Goal: Information Seeking & Learning: Find specific fact

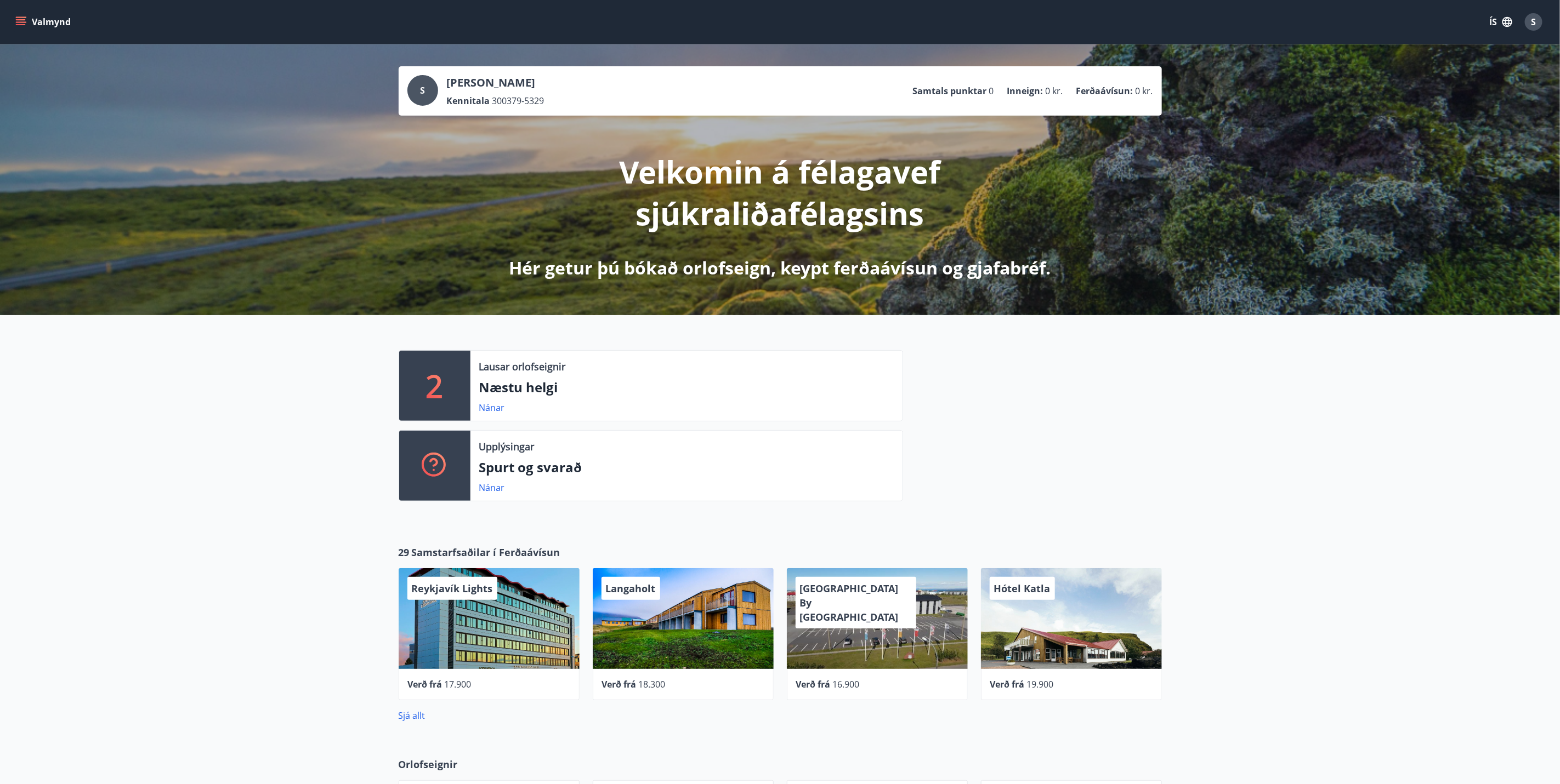
click at [48, 16] on button "Valmynd" at bounding box center [44, 22] width 62 height 20
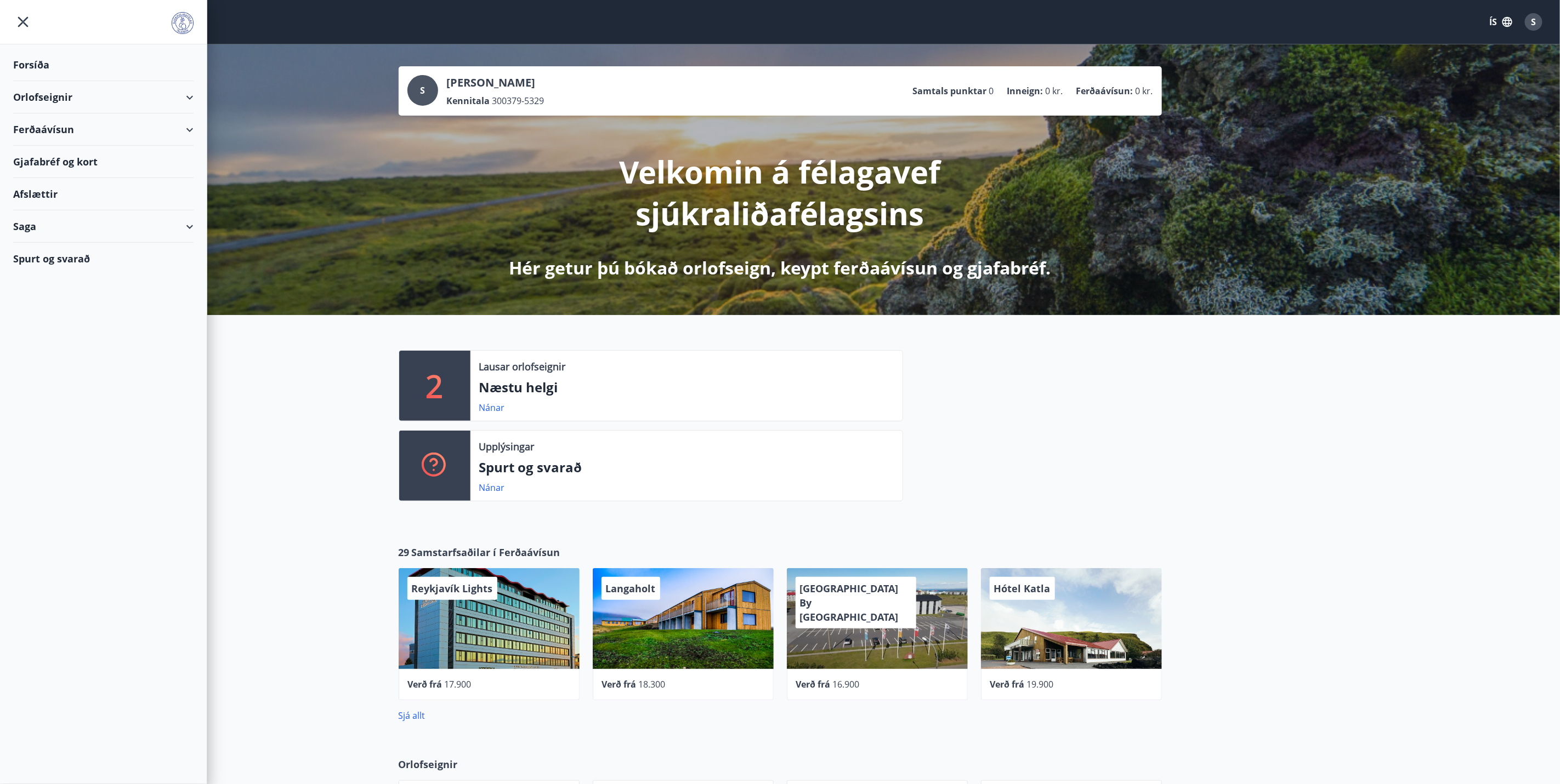
click at [48, 256] on div "Spurt og svarað" at bounding box center [103, 258] width 181 height 31
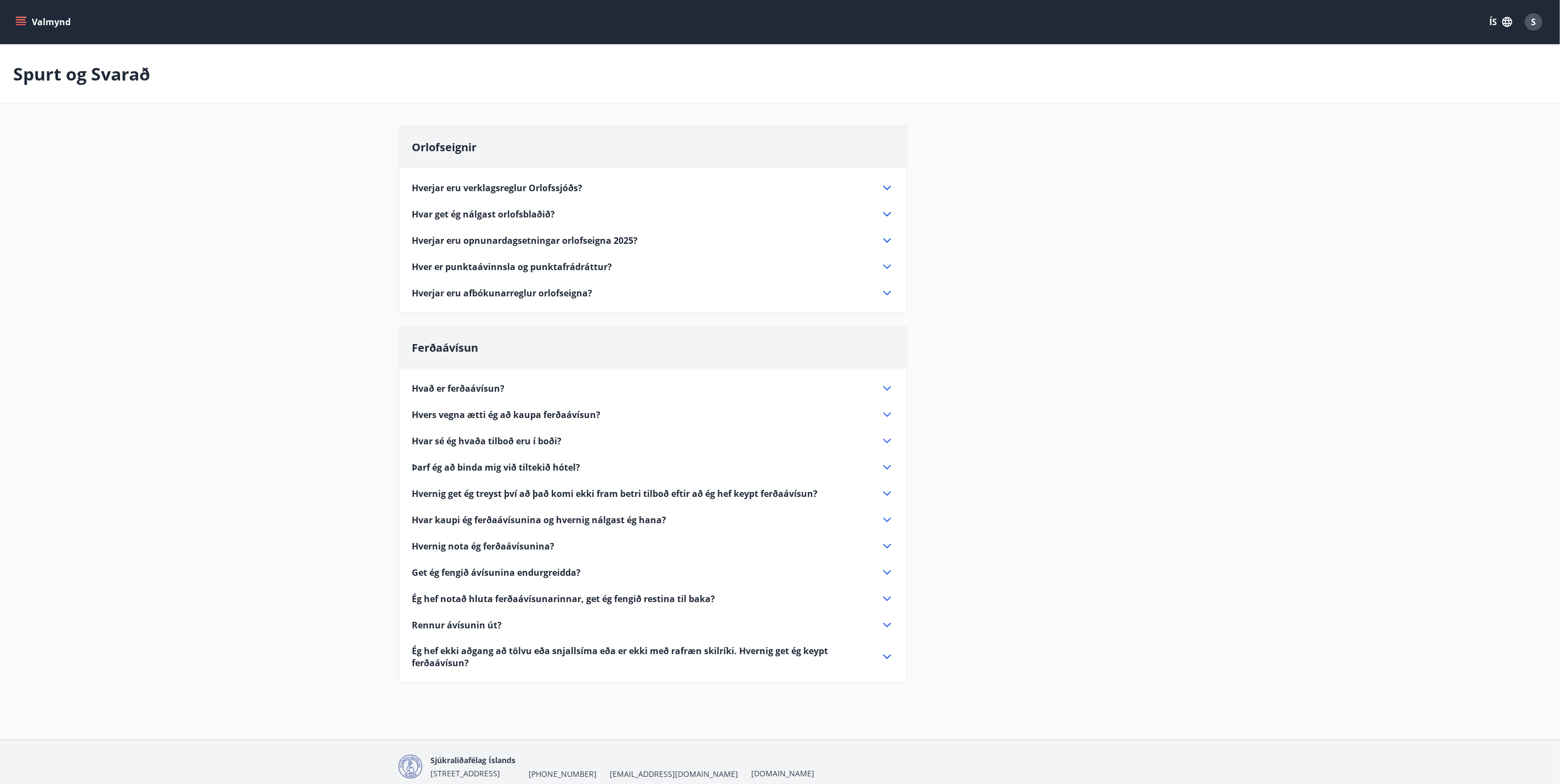
click at [482, 235] on span "Hverjar eru opnunardagsetningar orlofseigna 2025?" at bounding box center [525, 241] width 226 height 12
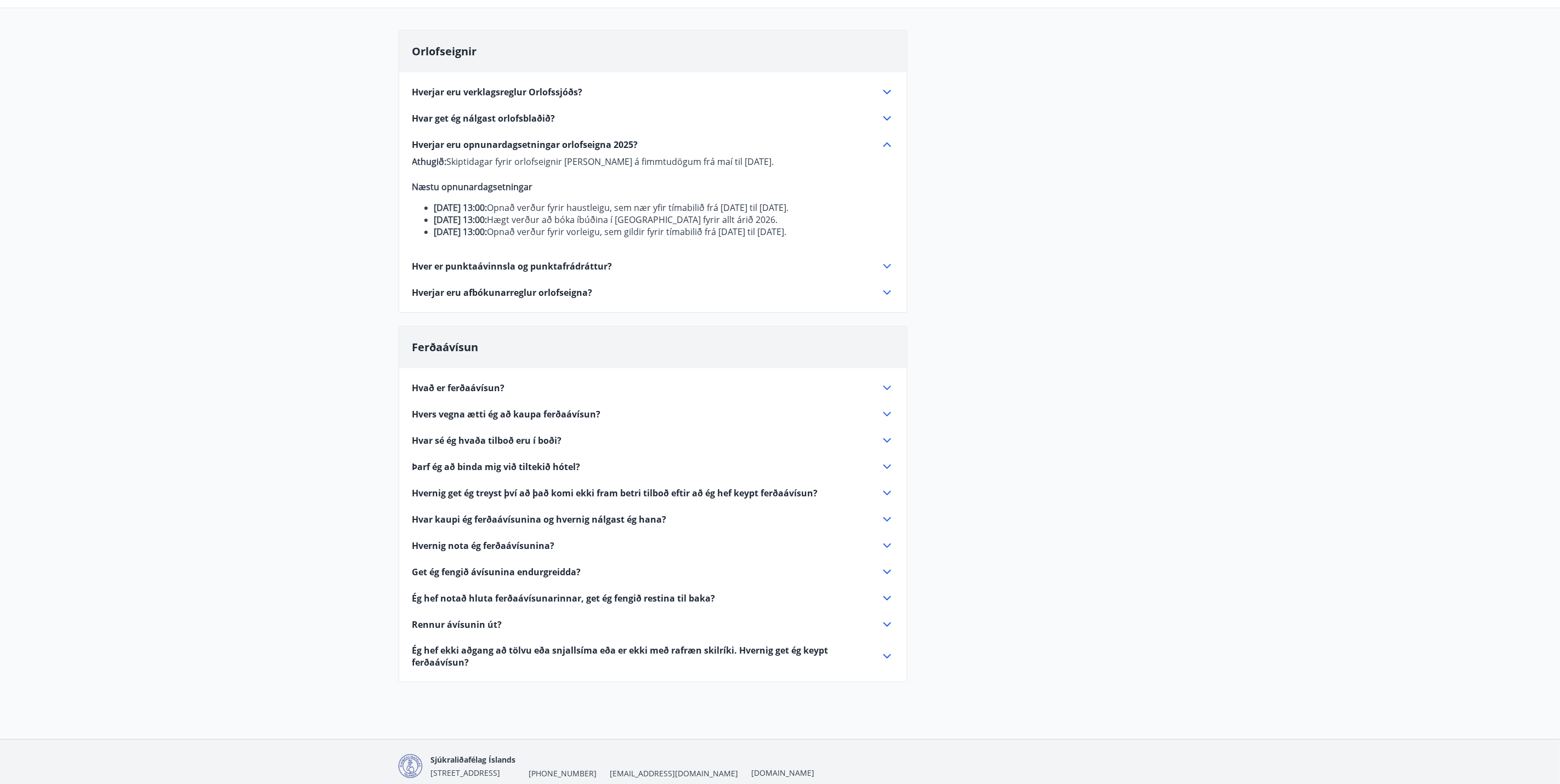
scroll to position [5, 0]
